Goal: Task Accomplishment & Management: Use online tool/utility

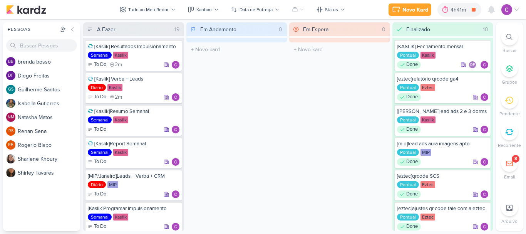
scroll to position [269, 0]
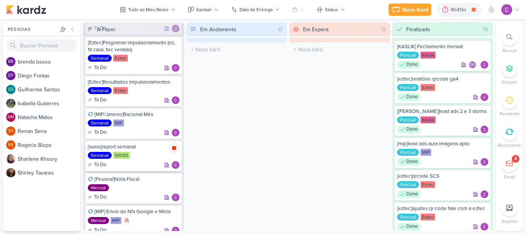
click at [175, 148] on icon at bounding box center [174, 148] width 4 height 4
click at [233, 192] on div "Em Andamento 0 O título do kard deve ter menos que 100 caracteres" at bounding box center [236, 126] width 101 height 208
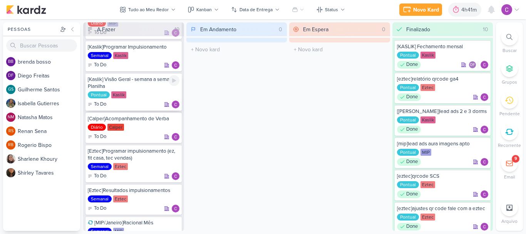
scroll to position [175, 0]
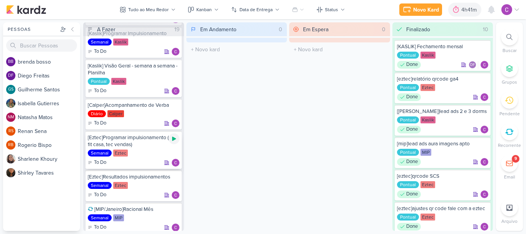
click at [174, 139] on icon at bounding box center [174, 139] width 4 height 4
click at [455, 11] on div "4h41m" at bounding box center [459, 10] width 18 height 8
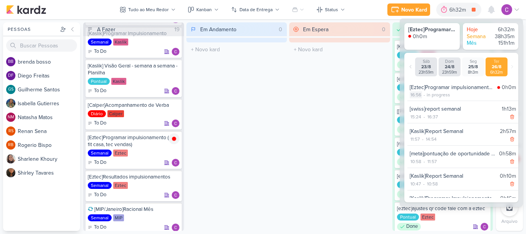
click at [419, 95] on div "16:56" at bounding box center [415, 94] width 12 height 7
select select "16"
click at [430, 104] on select "00 01 02 03 04 05 06 07 08 09 10 11 12 13 14 15 16 17 18 19 20 21 22 23 24 25 2…" at bounding box center [428, 104] width 11 height 9
select select "40"
click at [423, 100] on select "00 01 02 03 04 05 06 07 08 09 10 11 12 13 14 15 16 17 18 19 20 21 22 23 24 25 2…" at bounding box center [428, 104] width 11 height 9
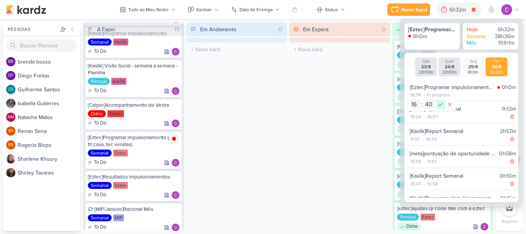
click at [438, 105] on icon at bounding box center [440, 104] width 5 height 3
